Goal: Information Seeking & Learning: Learn about a topic

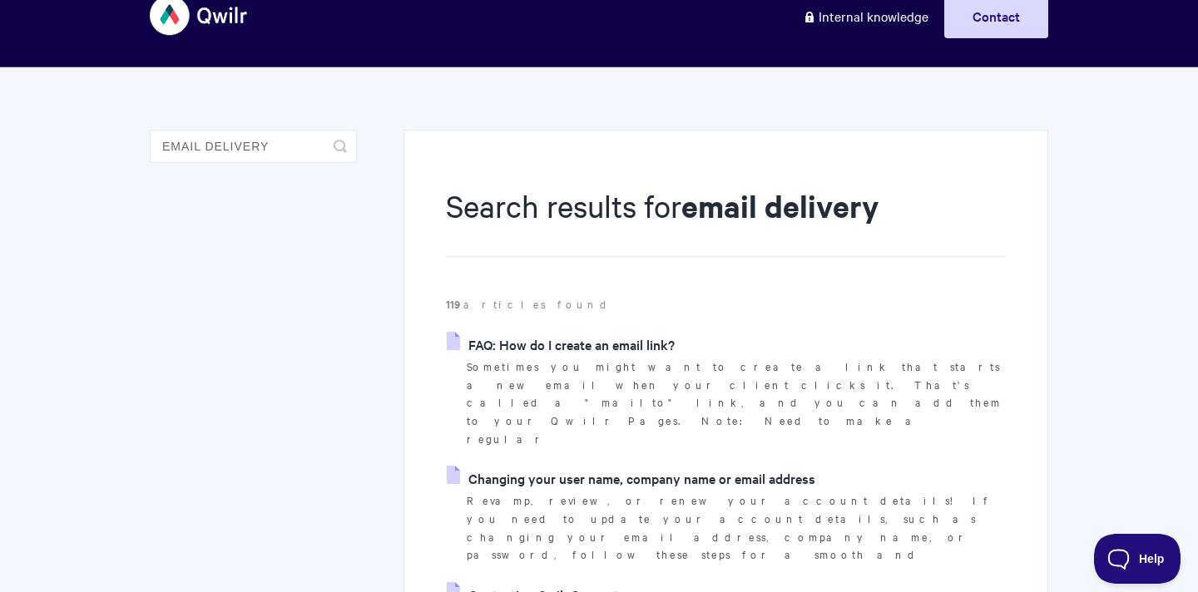
scroll to position [32, 0]
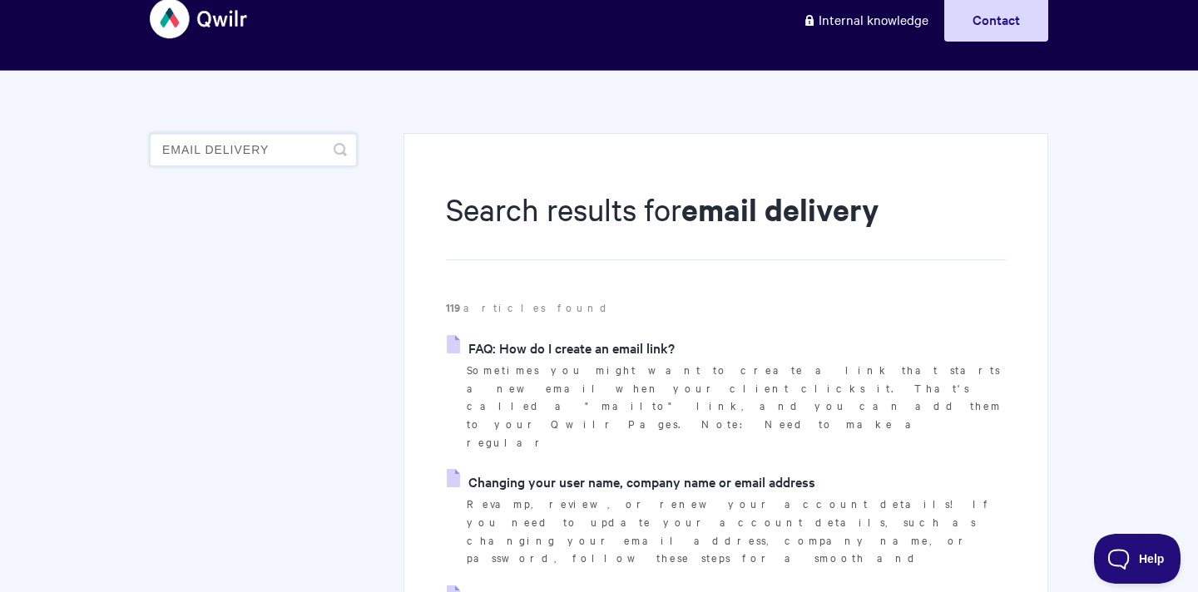
click at [227, 150] on input "email delivery" at bounding box center [253, 149] width 207 height 33
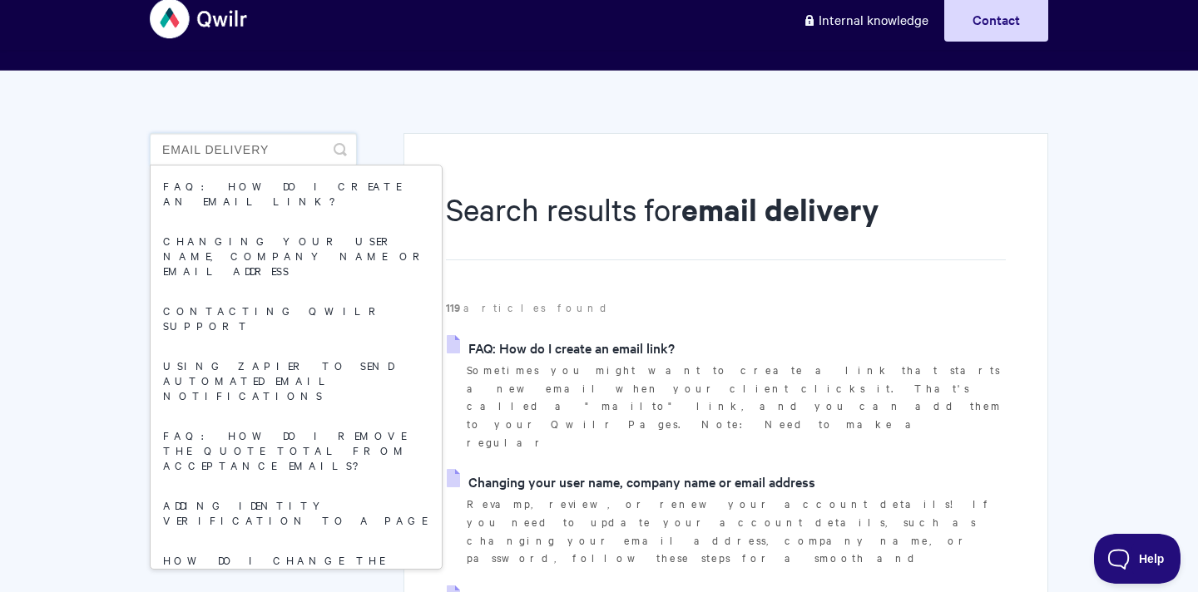
click at [227, 150] on input "email delivery" at bounding box center [253, 149] width 207 height 33
type input "m"
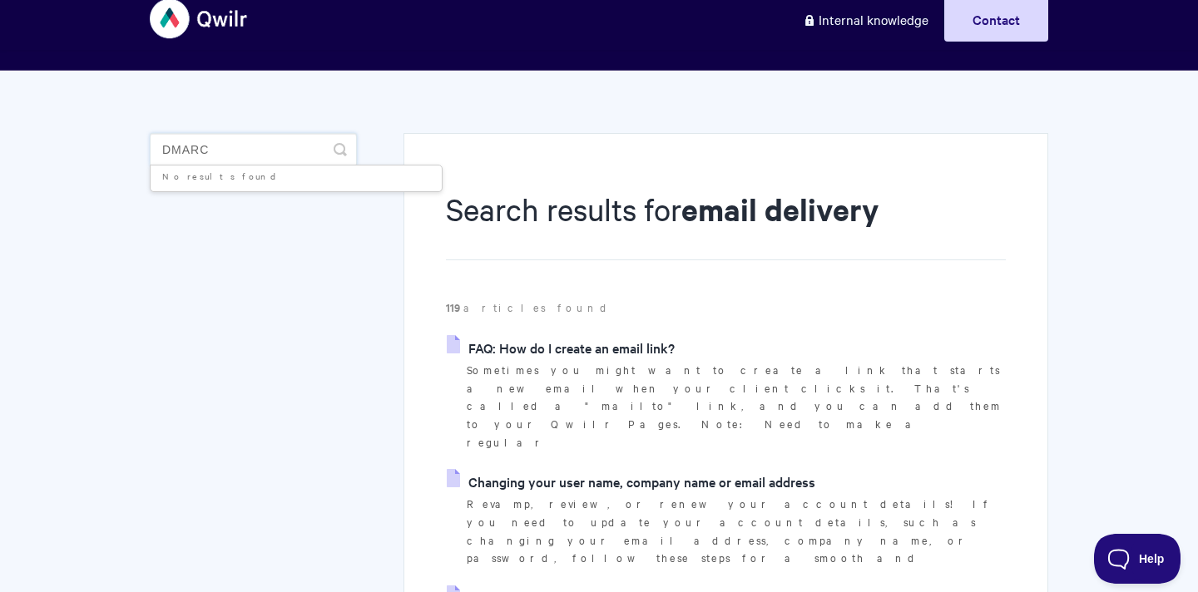
type input "dmarc"
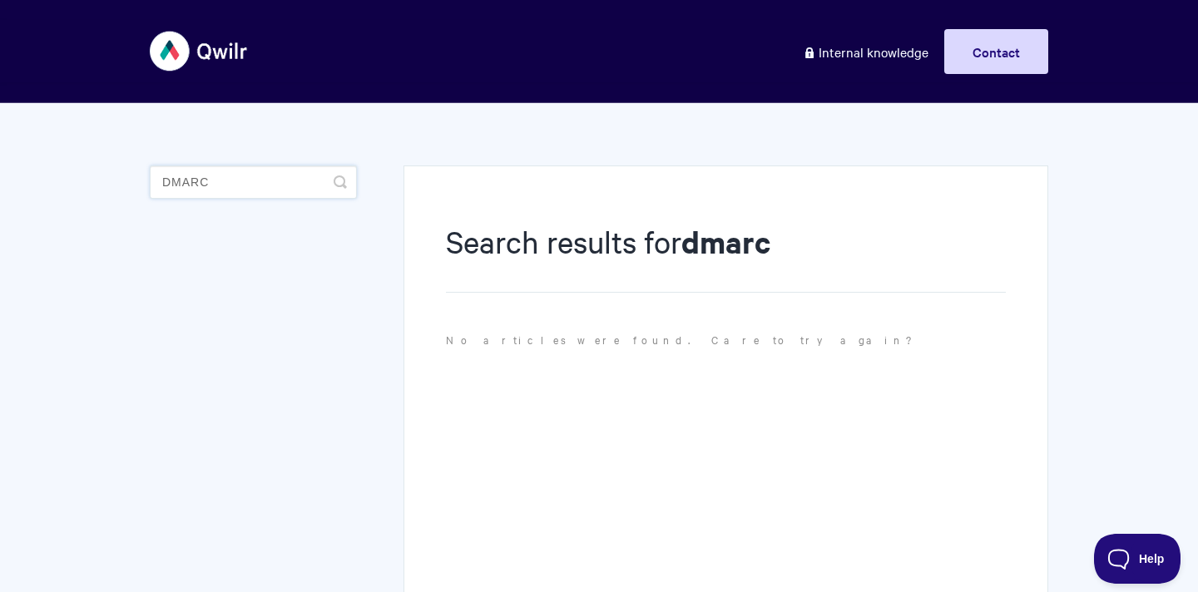
click at [181, 179] on input "dmarc" at bounding box center [253, 182] width 207 height 33
type input "delivery"
click at [212, 188] on input "delivery" at bounding box center [253, 182] width 207 height 33
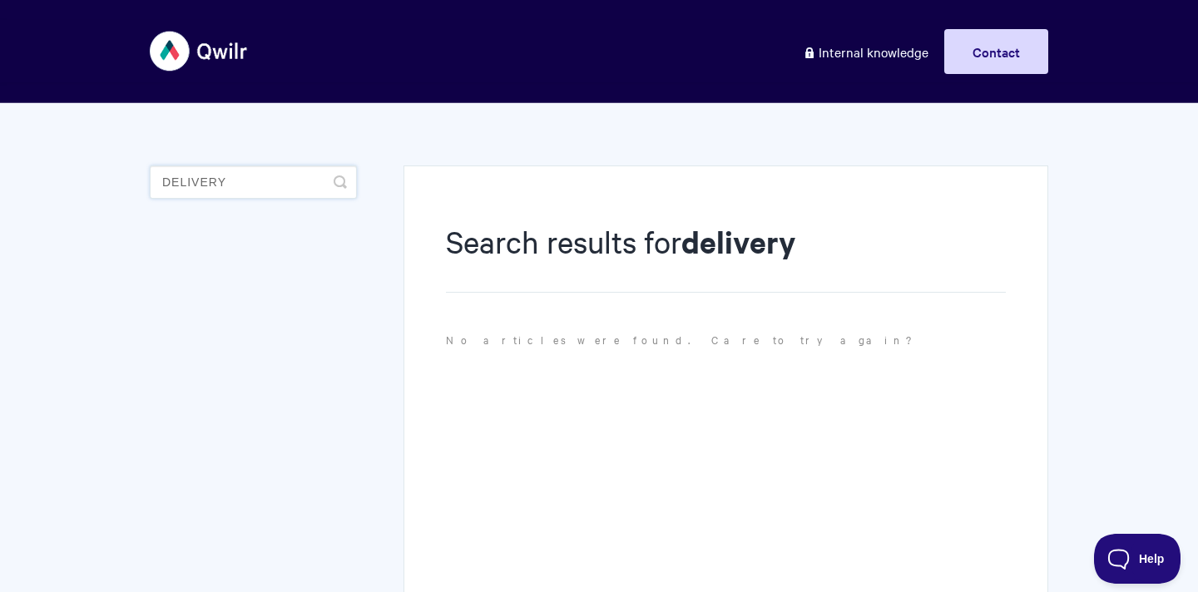
click at [212, 188] on input "delivery" at bounding box center [253, 182] width 207 height 33
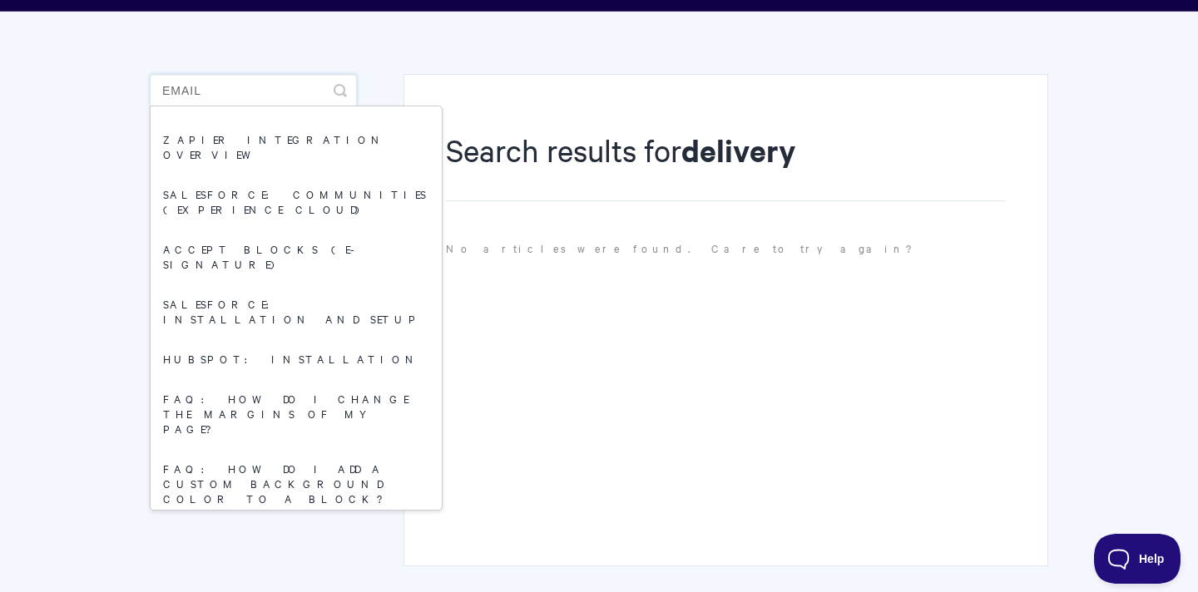
scroll to position [94, 0]
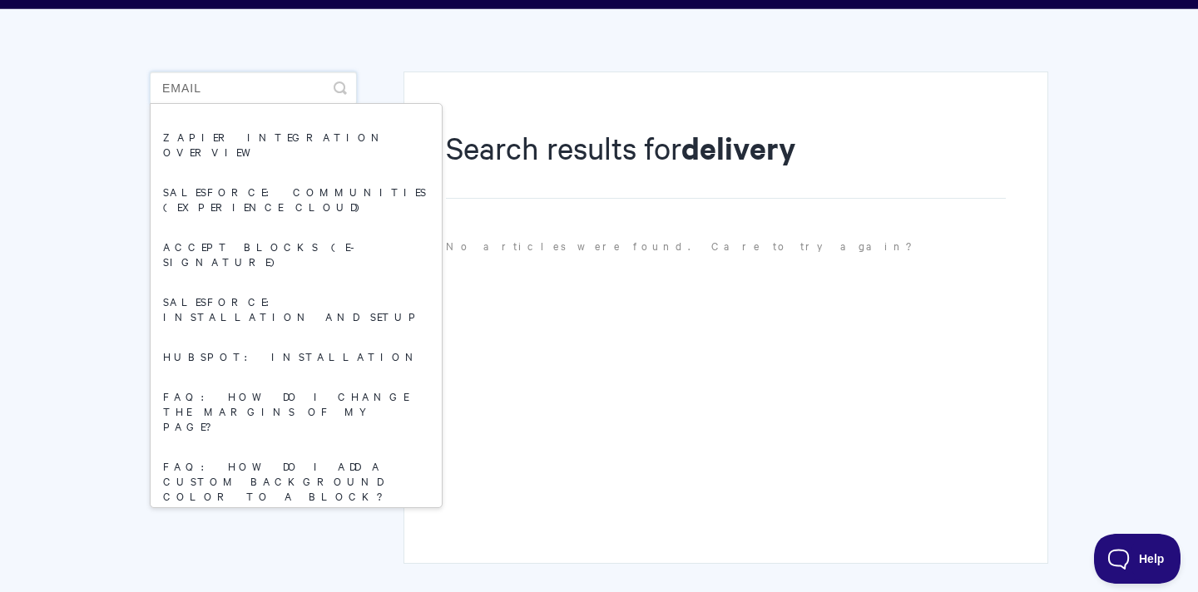
type input "email"
click at [89, 330] on body "Toggle Navigation Home Getting Started Creating & Editing Pages Sharing & Analy…" at bounding box center [599, 294] width 1198 height 776
